Goal: Task Accomplishment & Management: Use online tool/utility

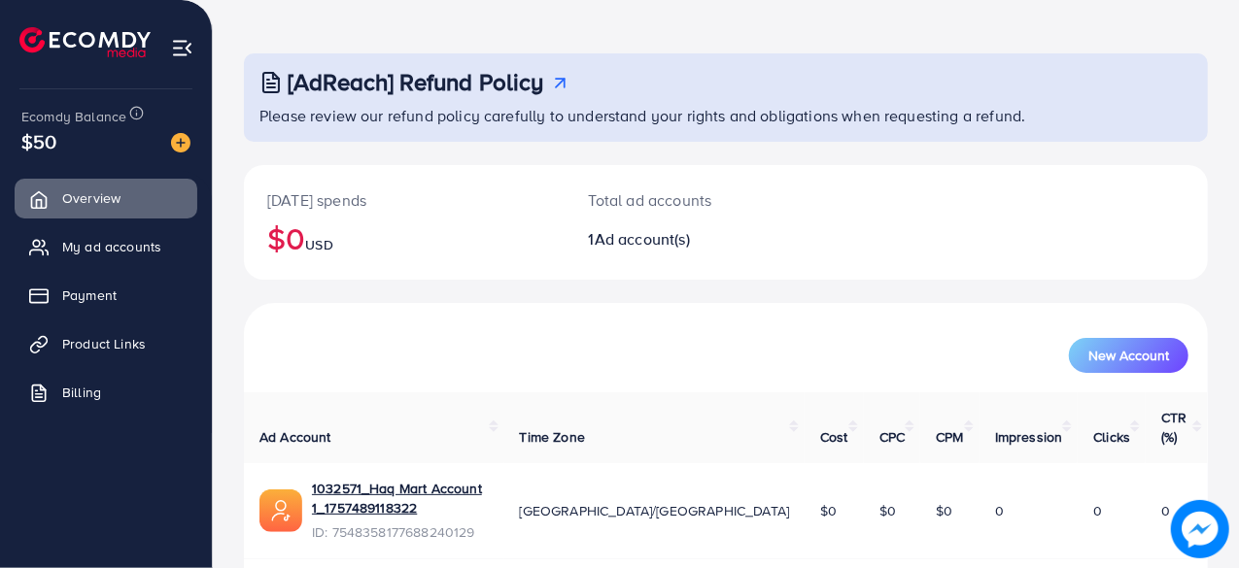
scroll to position [99, 0]
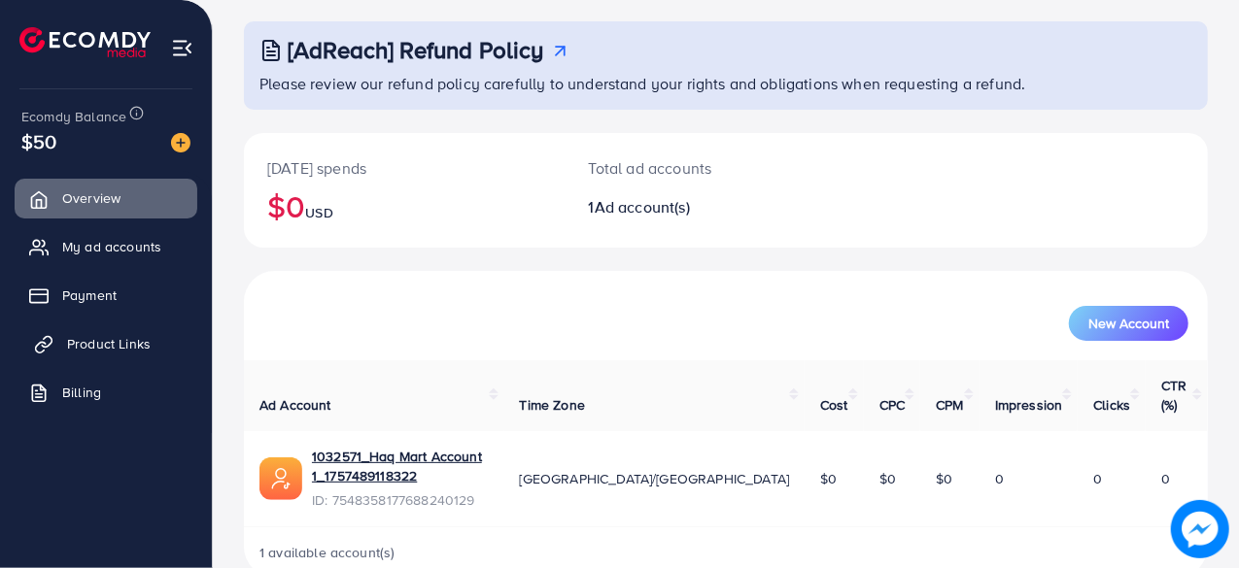
click at [121, 341] on span "Product Links" at bounding box center [109, 343] width 84 height 19
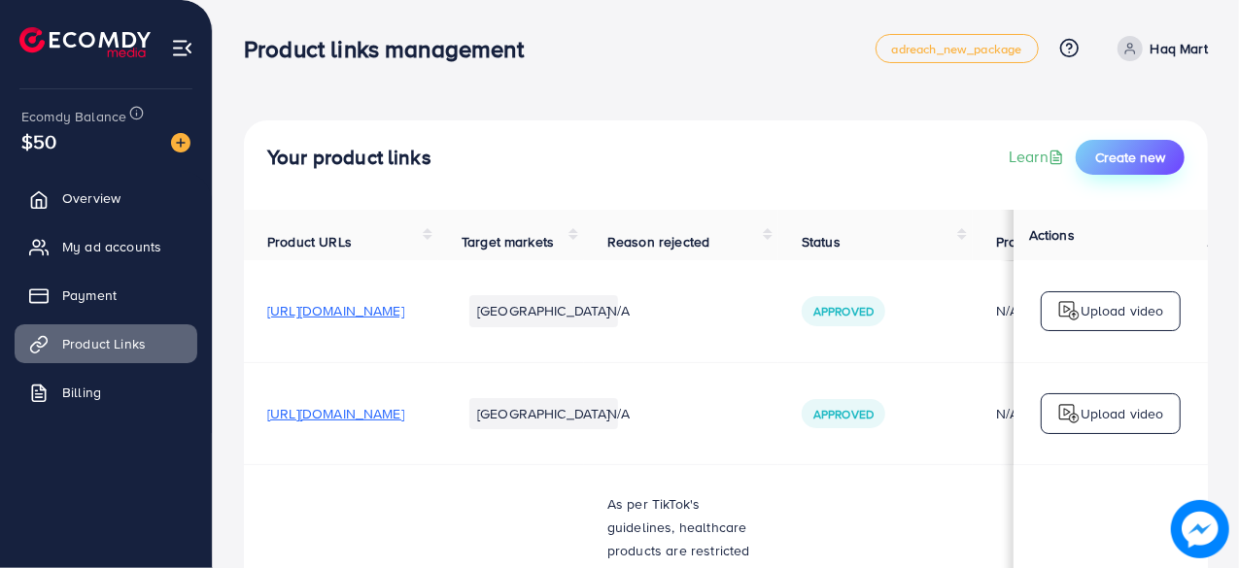
click at [1129, 155] on span "Create new" at bounding box center [1130, 157] width 70 height 19
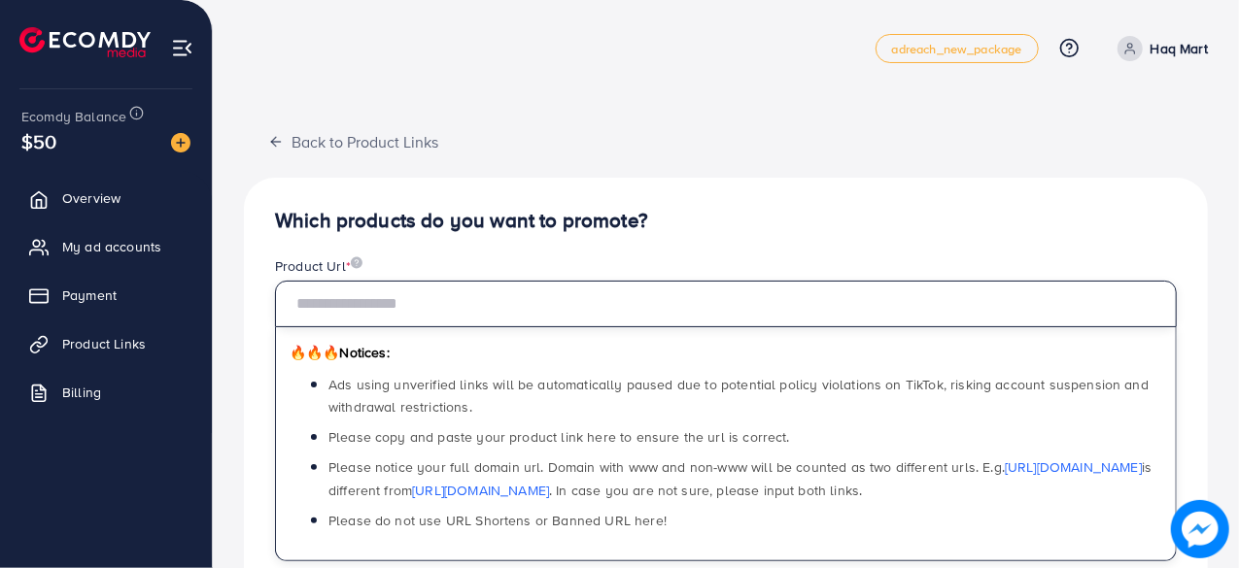
click at [455, 288] on input "text" at bounding box center [726, 304] width 902 height 47
paste input "**********"
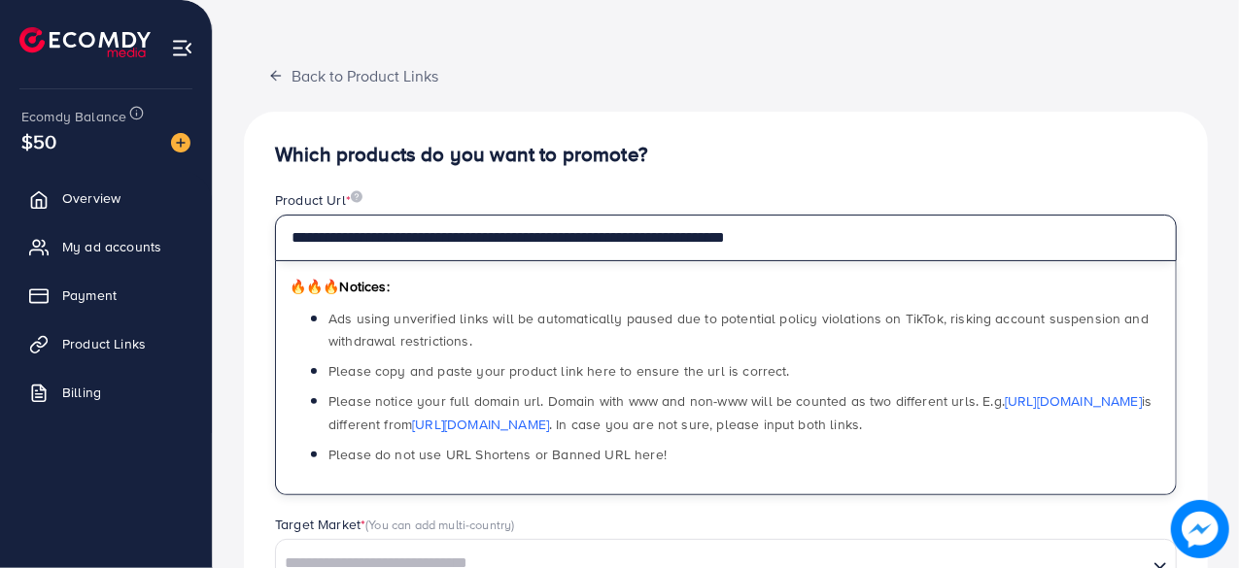
scroll to position [97, 0]
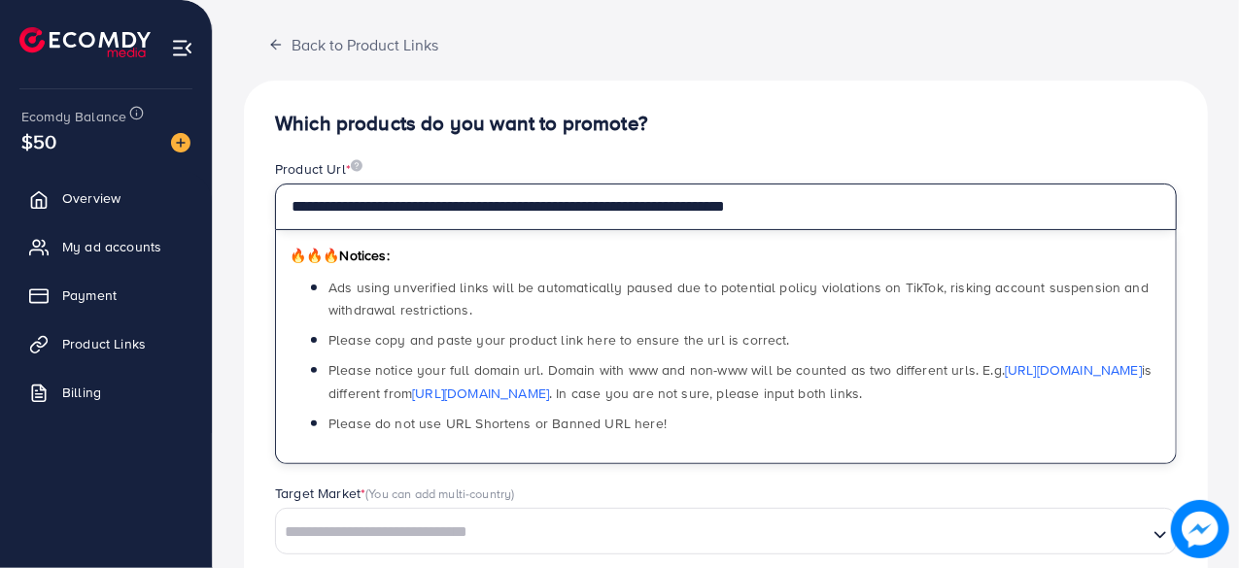
type input "**********"
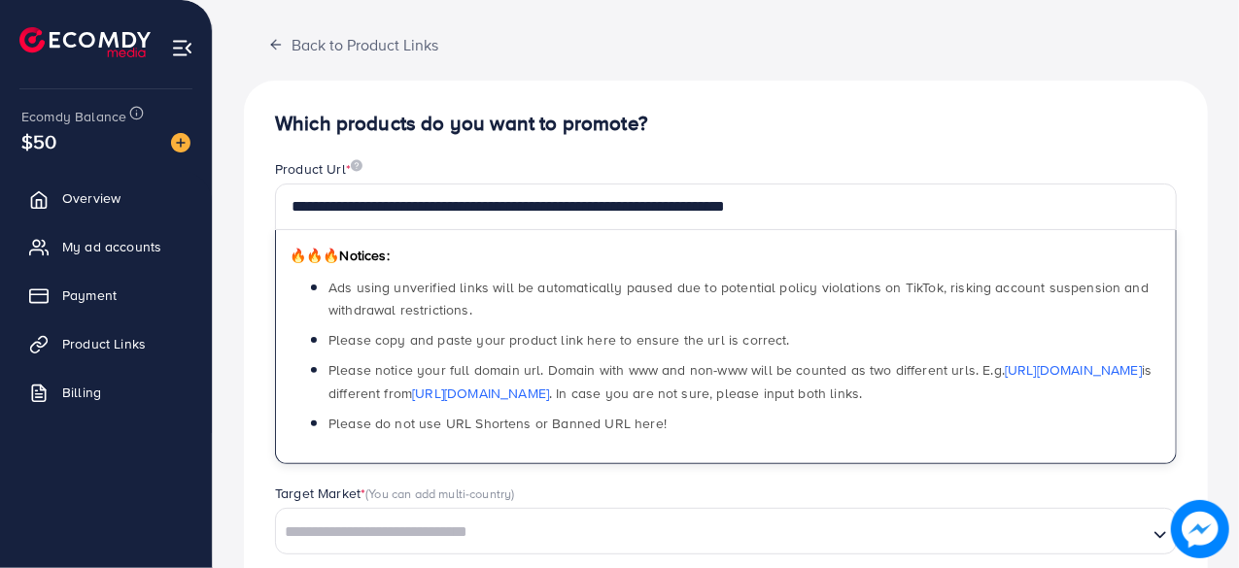
click at [768, 128] on h4 "Which products do you want to promote?" at bounding box center [726, 124] width 902 height 24
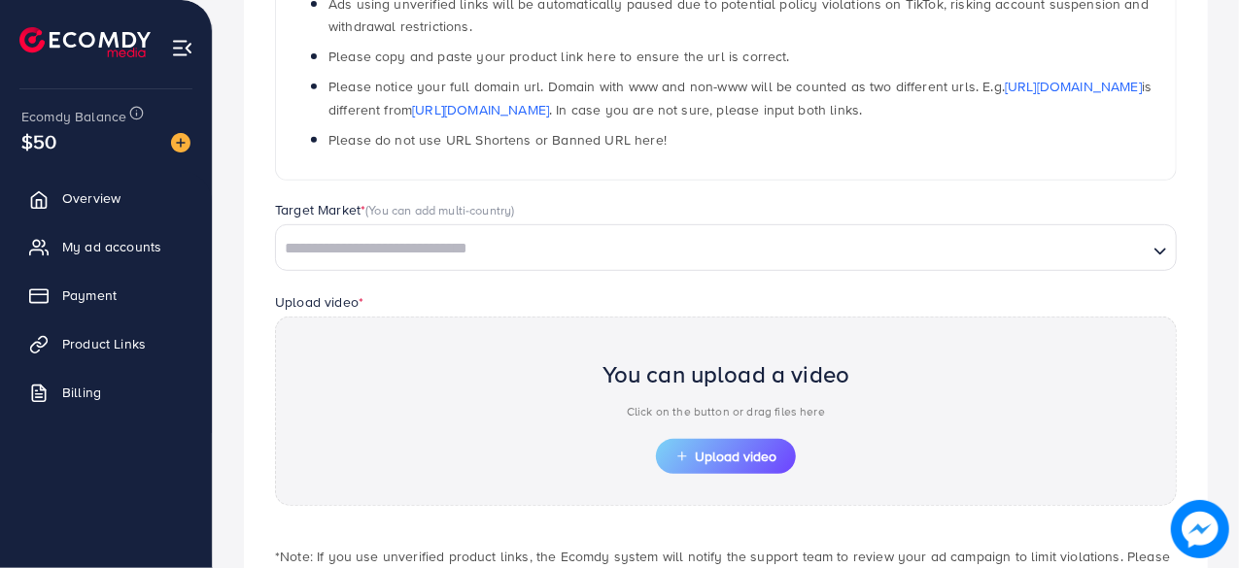
scroll to position [389, 0]
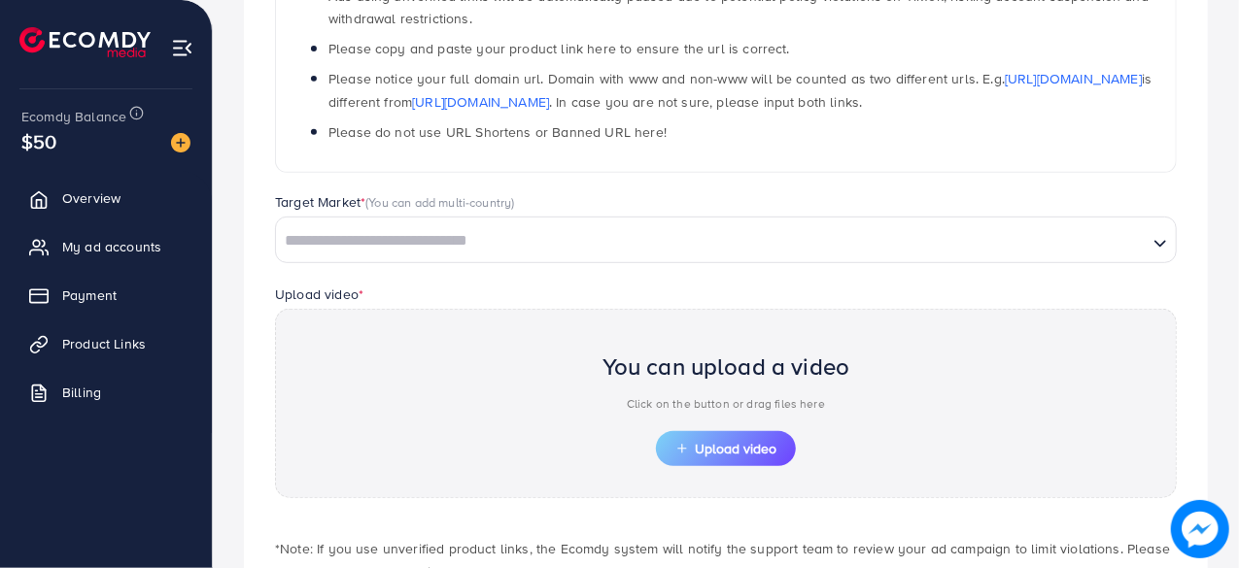
click at [413, 221] on div "Loading..." at bounding box center [726, 240] width 902 height 47
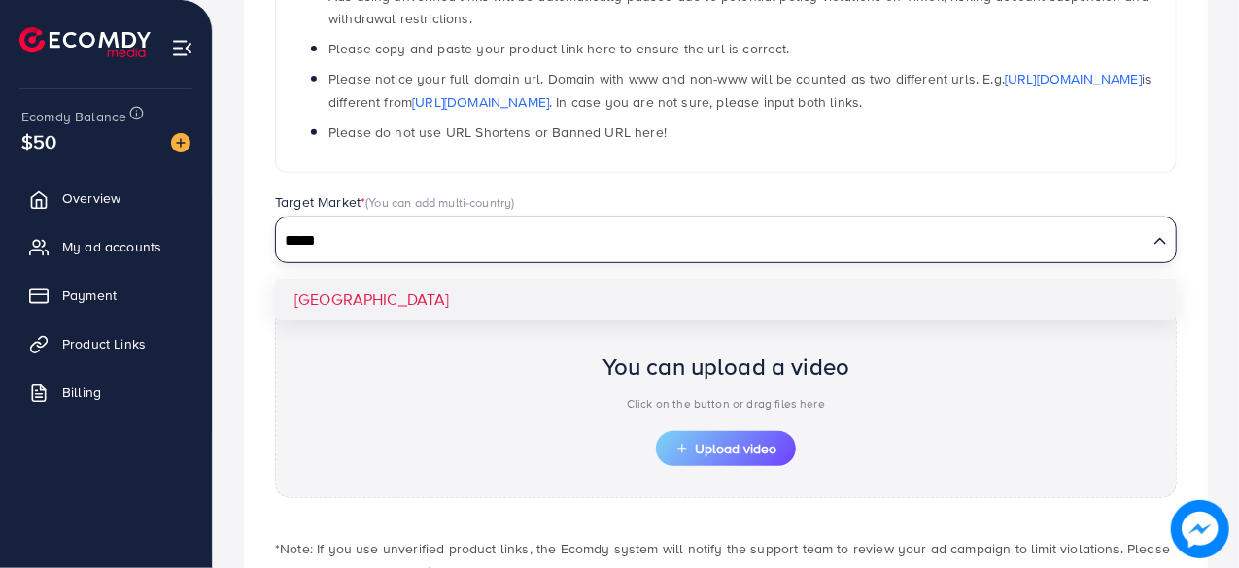
type input "*****"
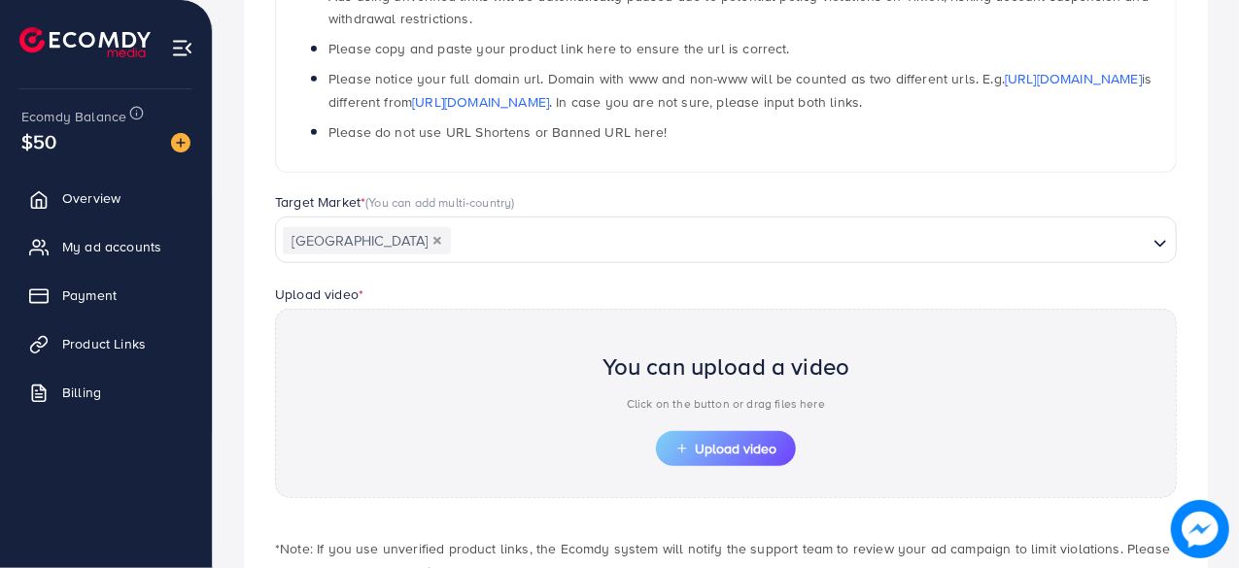
click at [405, 296] on div "**********" at bounding box center [726, 231] width 964 height 884
click at [726, 442] on span "Upload video" at bounding box center [725, 449] width 101 height 14
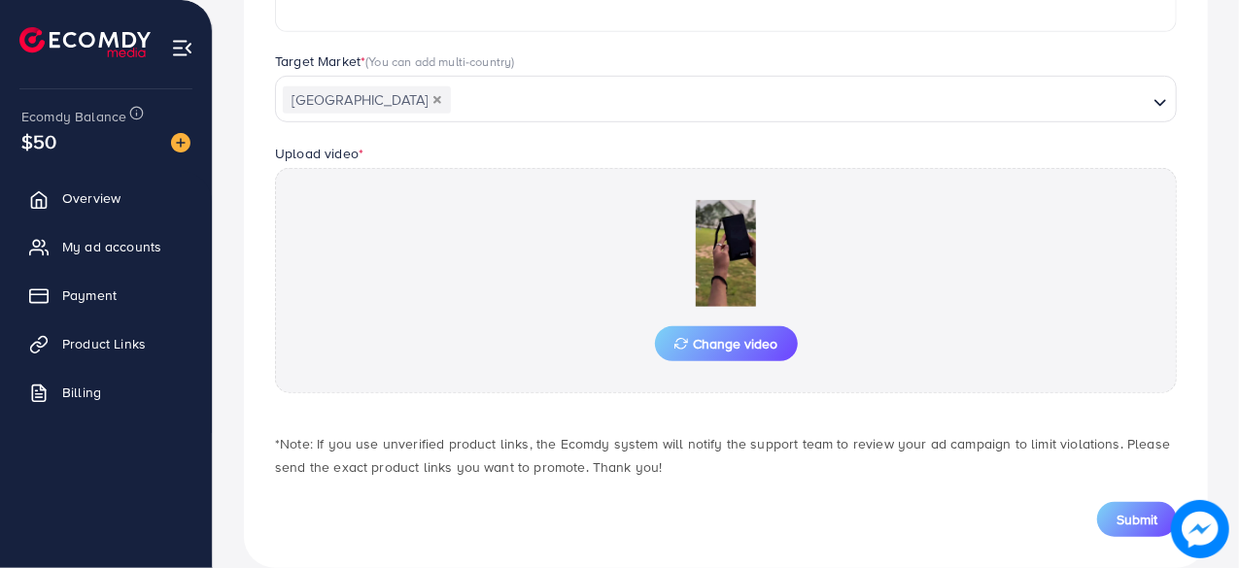
scroll to position [558, 0]
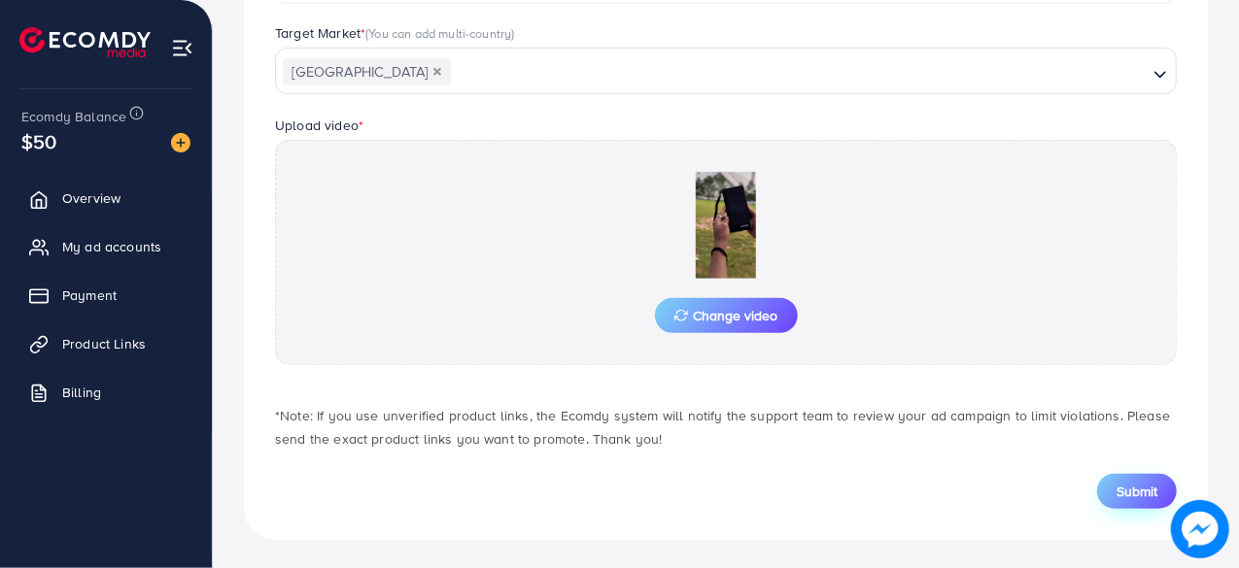
click at [1136, 483] on span "Submit" at bounding box center [1137, 491] width 41 height 19
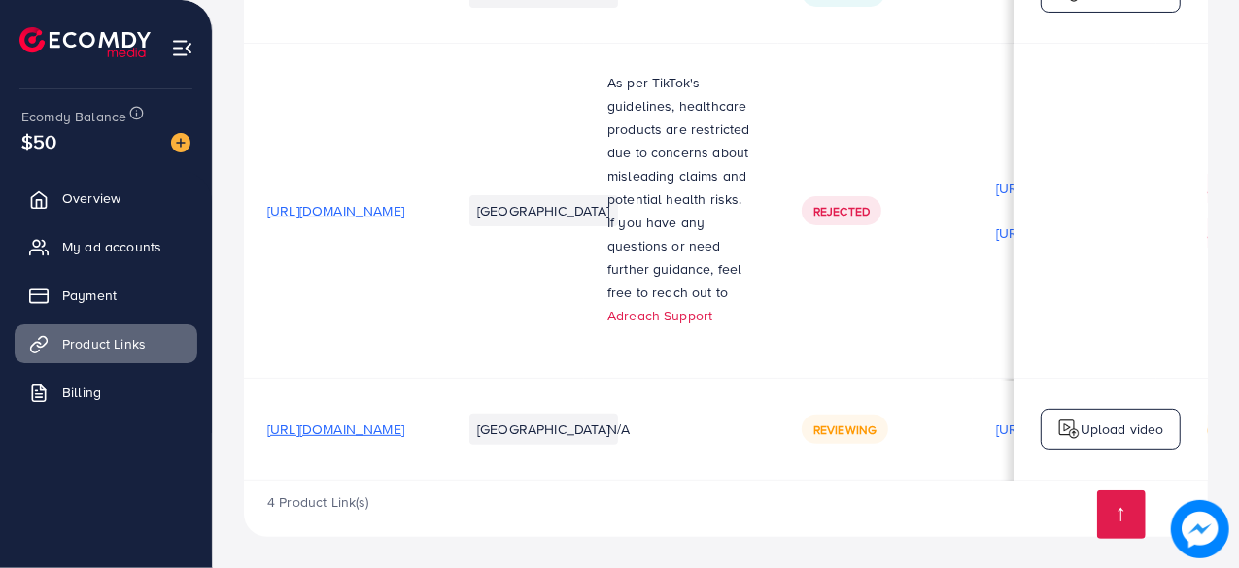
scroll to position [430, 0]
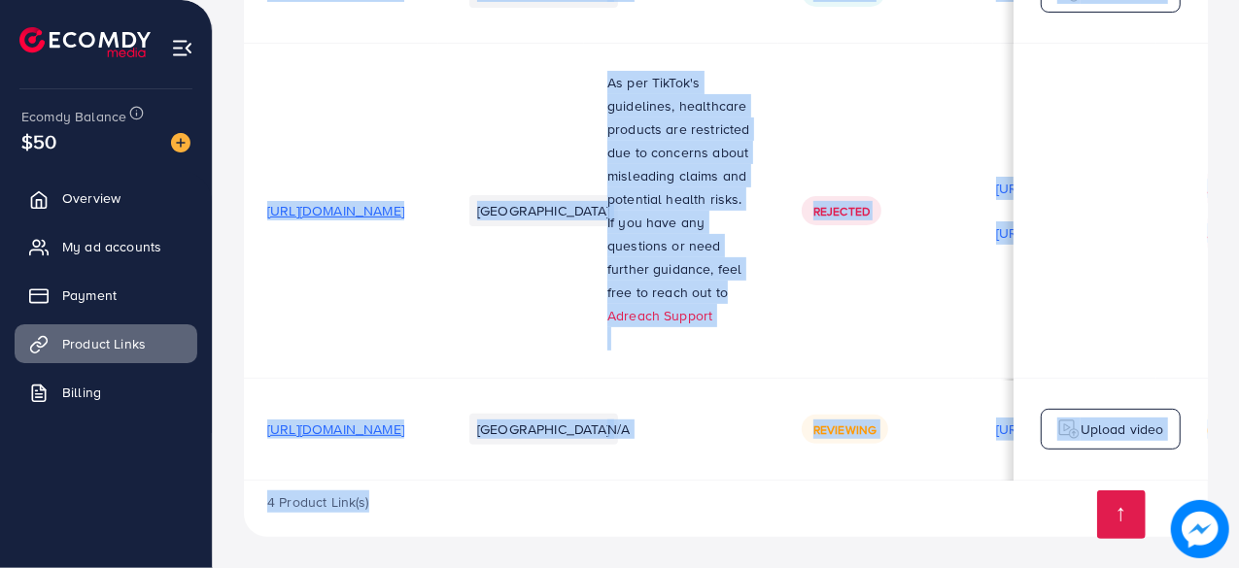
drag, startPoint x: 806, startPoint y: 483, endPoint x: 913, endPoint y: 481, distance: 107.9
click at [913, 481] on div "Product URLs Target markets Reason rejected Status Product video Status video A…" at bounding box center [726, 162] width 964 height 749
click at [838, 502] on div "4 Product Link(s)" at bounding box center [726, 509] width 964 height 56
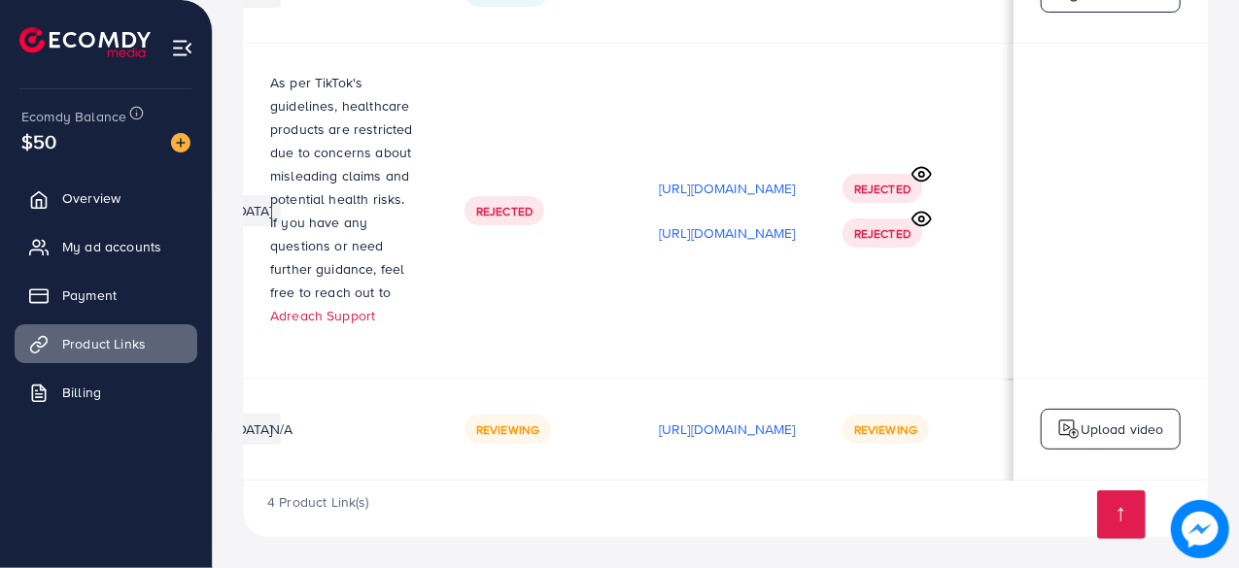
scroll to position [0, 574]
click at [1100, 426] on p "Upload video" at bounding box center [1123, 429] width 84 height 23
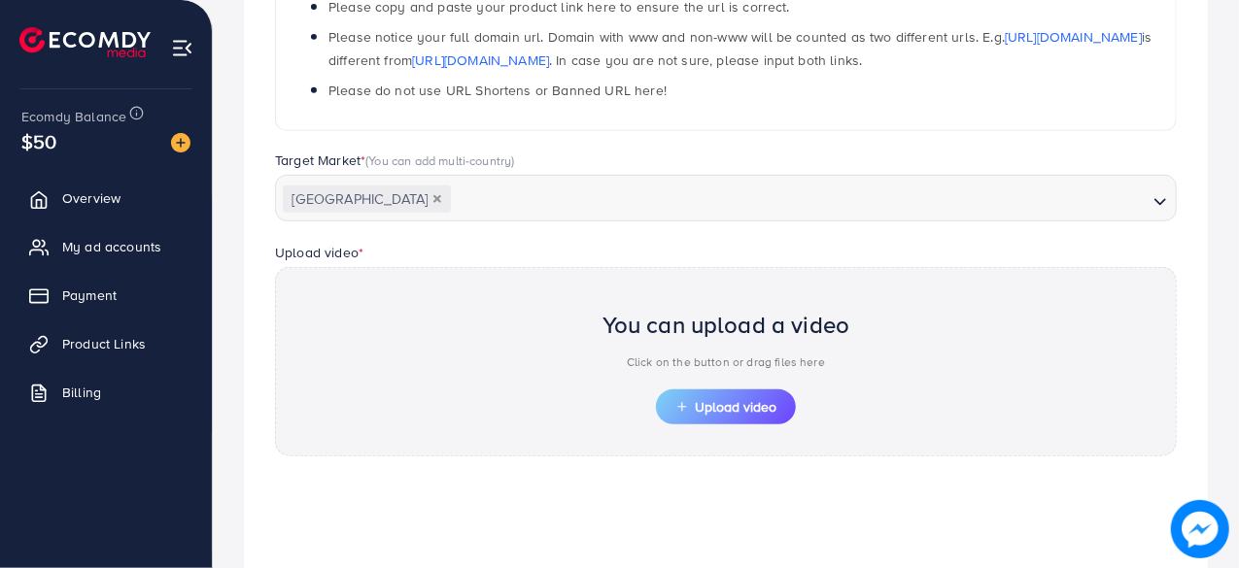
scroll to position [696, 0]
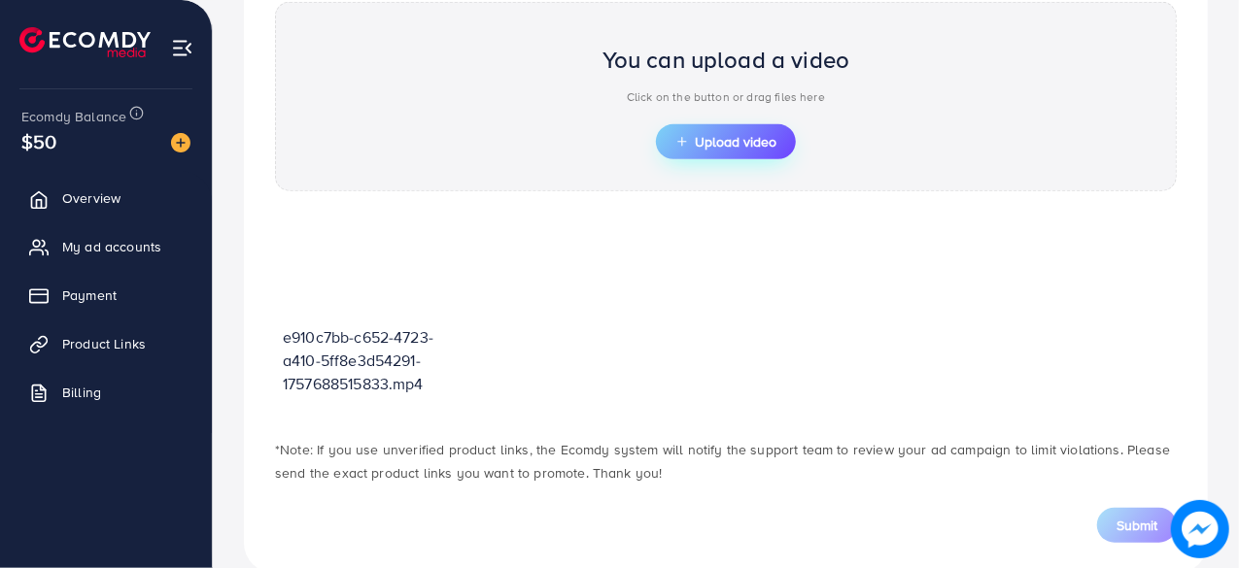
click at [725, 141] on span "Upload video" at bounding box center [725, 142] width 101 height 14
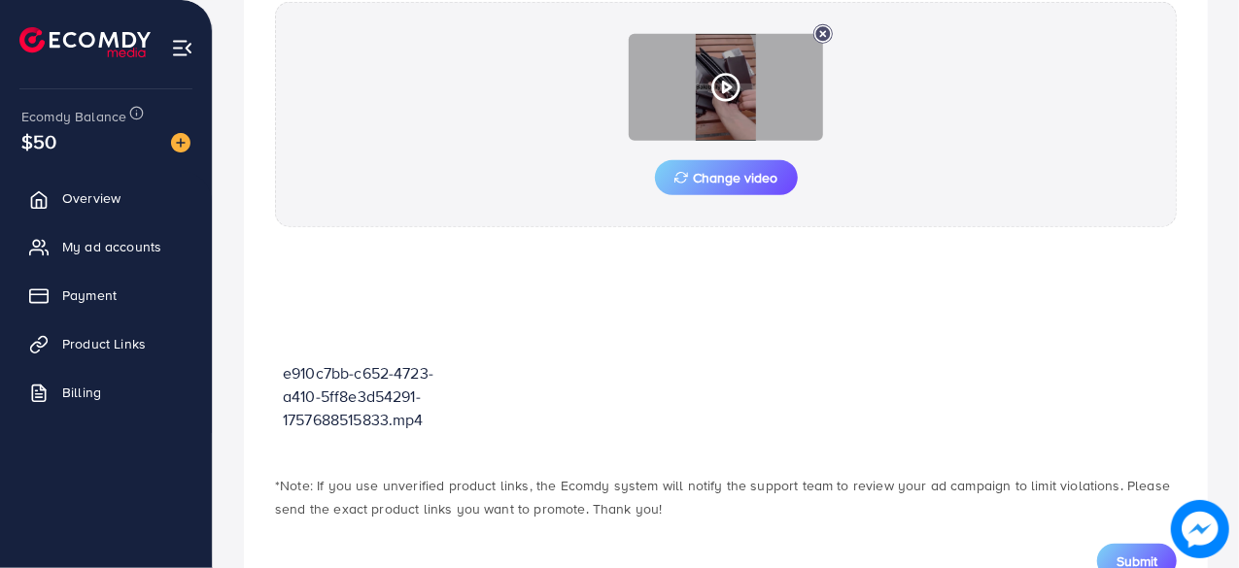
scroll to position [766, 0]
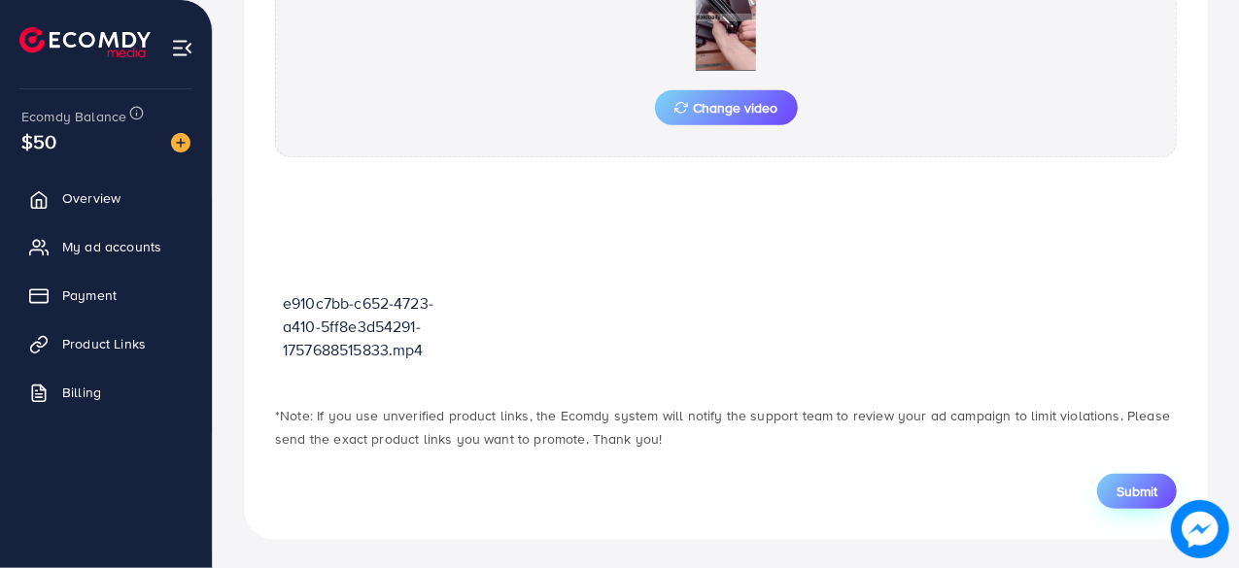
click at [1135, 491] on span "Submit" at bounding box center [1137, 491] width 41 height 19
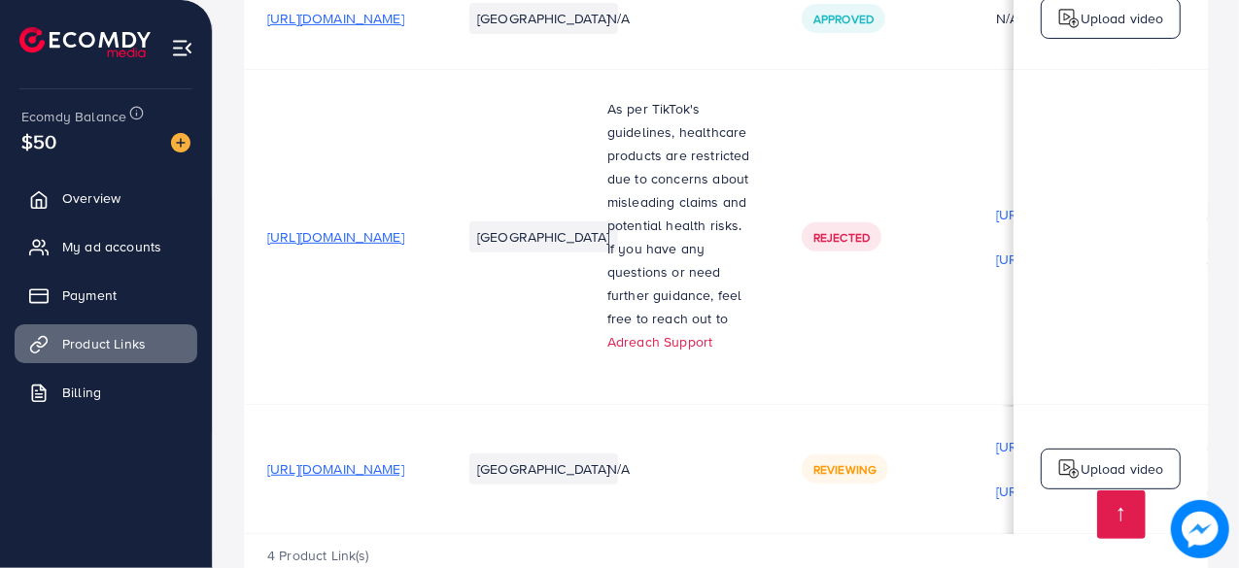
scroll to position [459, 0]
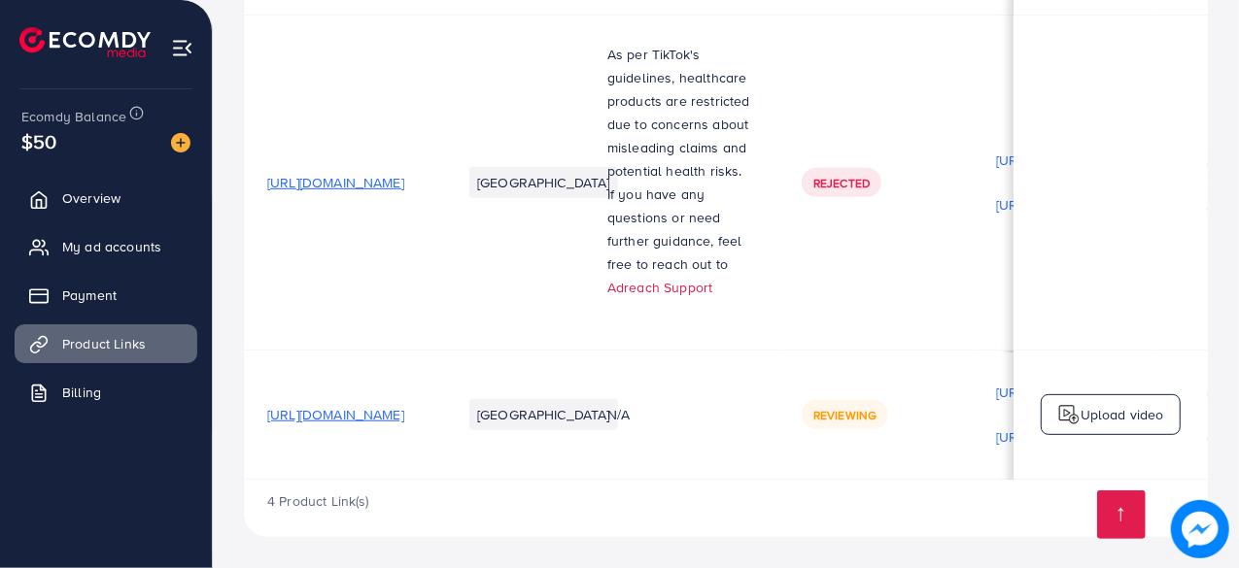
drag, startPoint x: 785, startPoint y: 475, endPoint x: 840, endPoint y: 473, distance: 54.5
click at [778, 473] on td "N/A" at bounding box center [681, 415] width 194 height 130
